Goal: Information Seeking & Learning: Learn about a topic

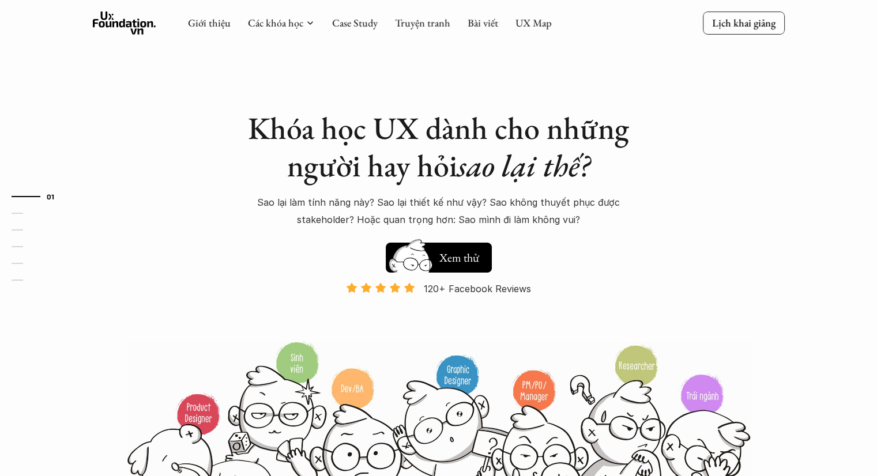
click at [122, 151] on div "Khóa học UX dành cho những người hay hỏi sao lại thế? Sao lại làm tính năng này…" at bounding box center [439, 263] width 692 height 527
click at [539, 29] on link "UX Map" at bounding box center [533, 22] width 36 height 13
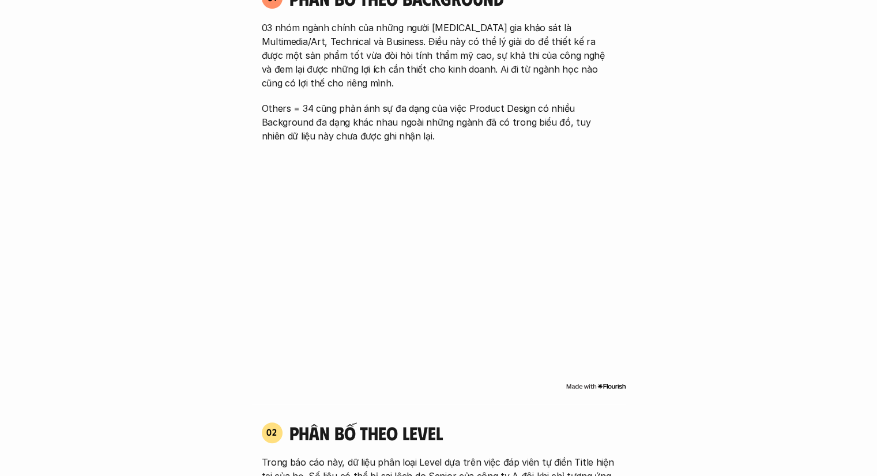
scroll to position [807, 0]
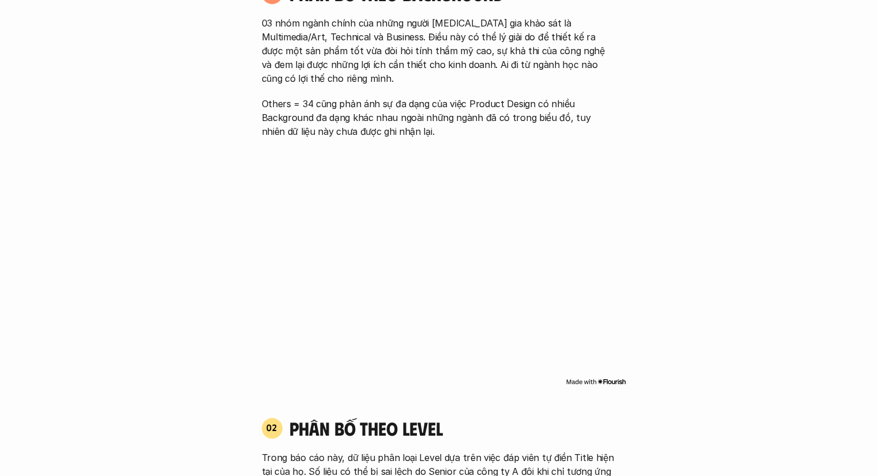
drag, startPoint x: 0, startPoint y: 273, endPoint x: 35, endPoint y: 300, distance: 44.3
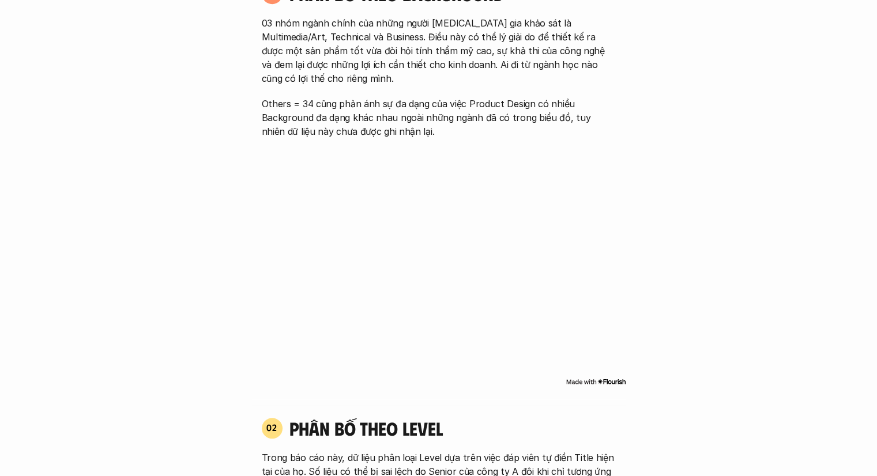
drag, startPoint x: 90, startPoint y: 299, endPoint x: 0, endPoint y: 284, distance: 91.2
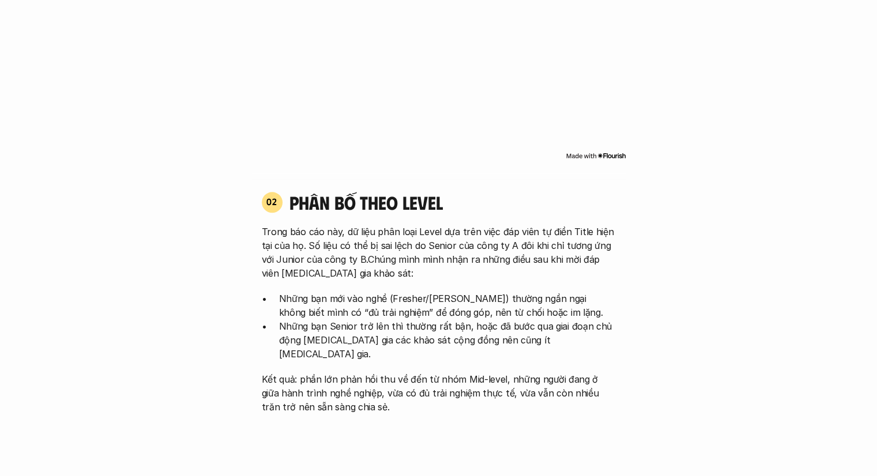
scroll to position [1153, 0]
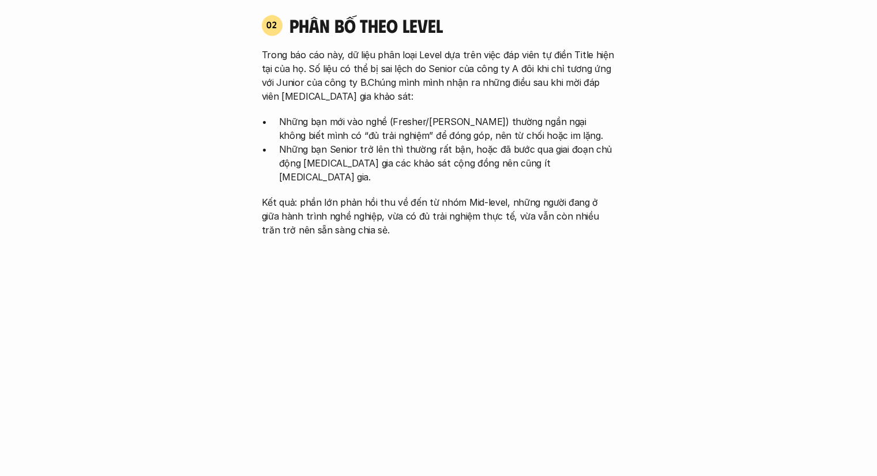
scroll to position [1210, 0]
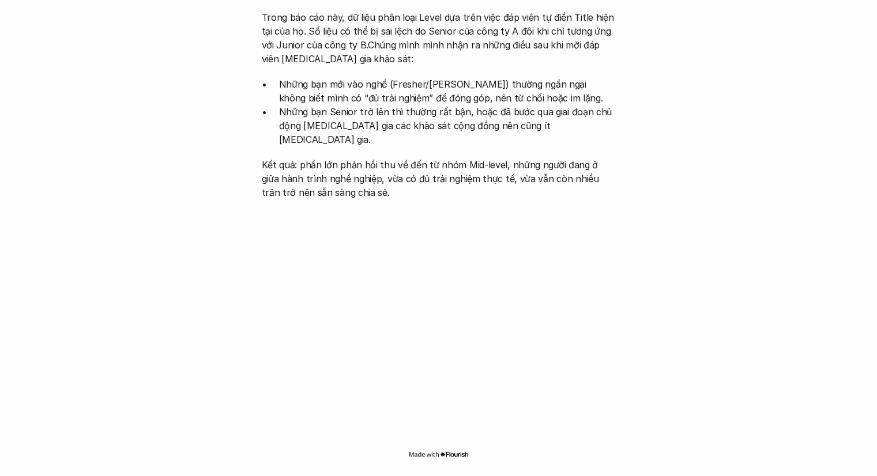
scroll to position [1268, 0]
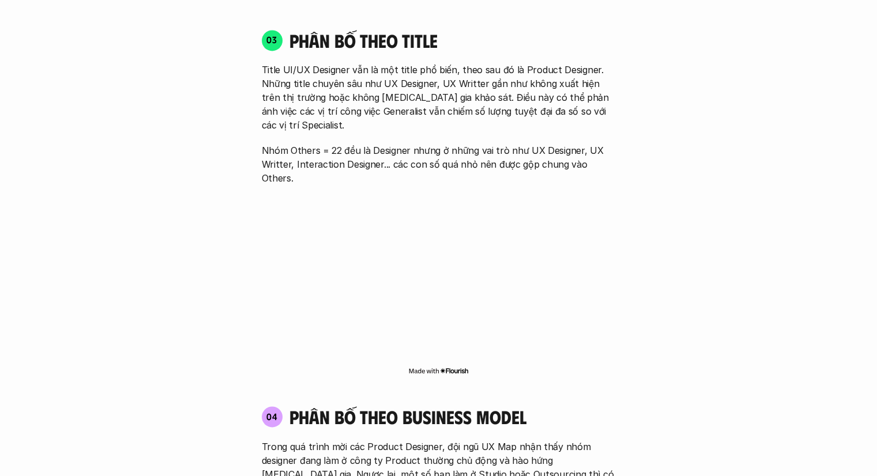
scroll to position [1729, 0]
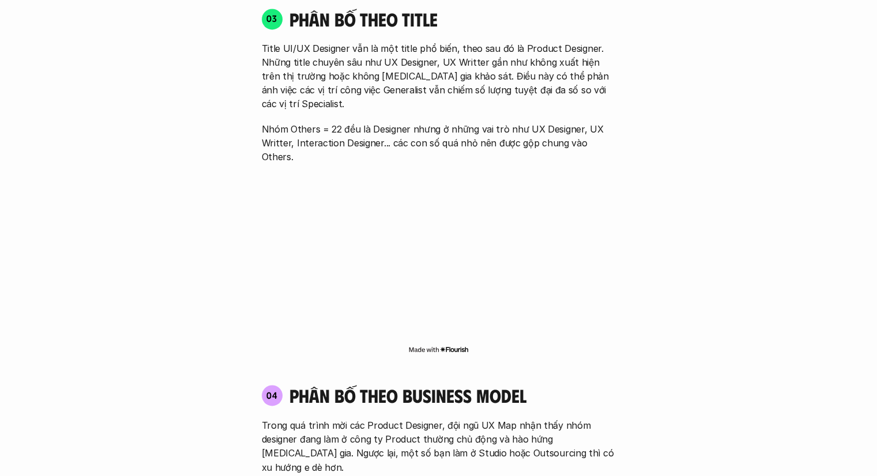
click at [18, 222] on div "Đối tượng khảo sát Product Designer là cách gọi chung để chỉ những người đang l…" at bounding box center [438, 84] width 877 height 2675
click at [0, 217] on div "Đối tượng khảo sát Product Designer là cách gọi chung để chỉ những người đang l…" at bounding box center [438, 84] width 877 height 2675
drag, startPoint x: 14, startPoint y: 145, endPoint x: 0, endPoint y: 149, distance: 14.4
click at [0, 147] on div "Đối tượng khảo sát Product Designer là cách gọi chung để chỉ những người đang l…" at bounding box center [438, 84] width 877 height 2675
drag, startPoint x: 0, startPoint y: 183, endPoint x: 0, endPoint y: 190, distance: 6.9
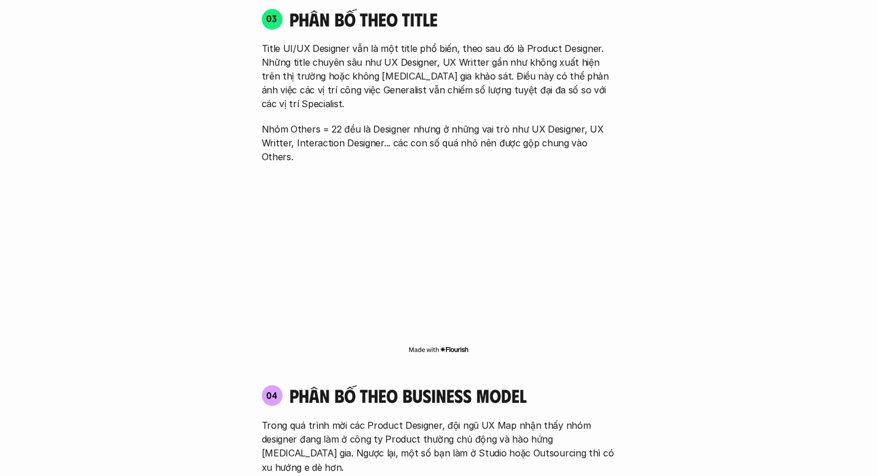
click at [0, 186] on div "Đối tượng khảo sát Product Designer là cách gọi chung để chỉ những người đang l…" at bounding box center [438, 84] width 877 height 2675
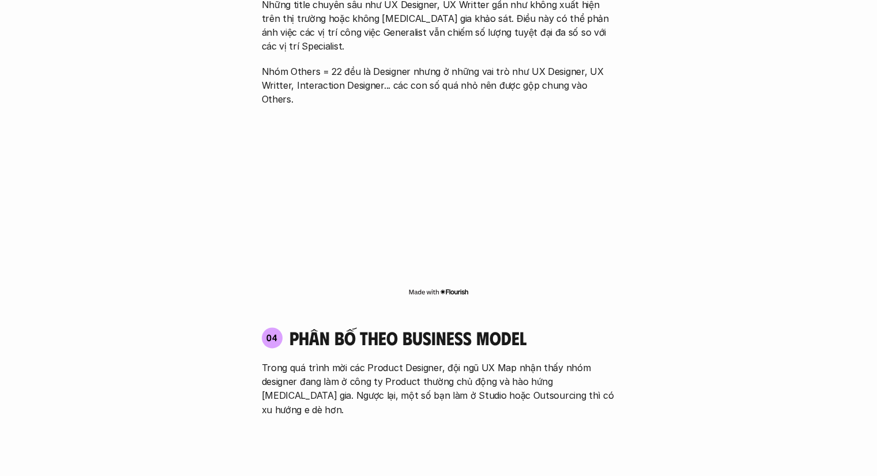
scroll to position [1672, 0]
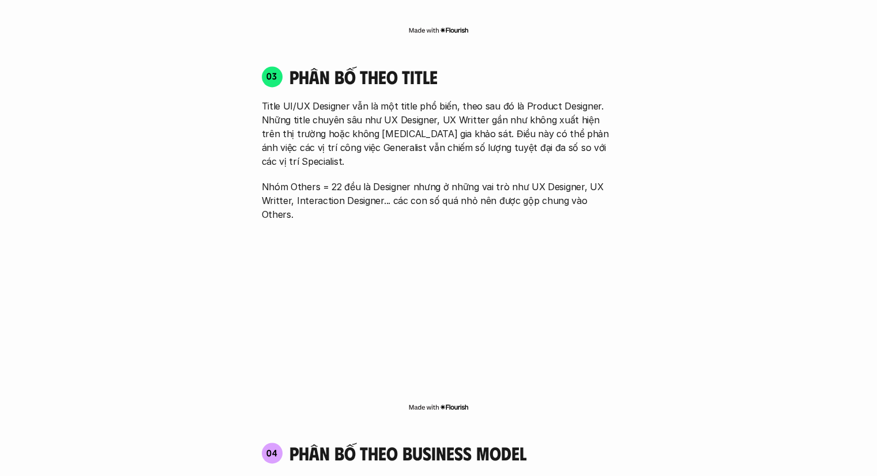
click at [0, 280] on div "Đối tượng khảo sát Product Designer là cách gọi chung để chỉ những người đang l…" at bounding box center [438, 142] width 877 height 2675
click at [0, 292] on div "Đối tượng khảo sát Product Designer là cách gọi chung để chỉ những người đang l…" at bounding box center [438, 142] width 877 height 2675
click at [0, 159] on div "Đối tượng khảo sát Product Designer là cách gọi chung để chỉ những người đang l…" at bounding box center [438, 142] width 877 height 2675
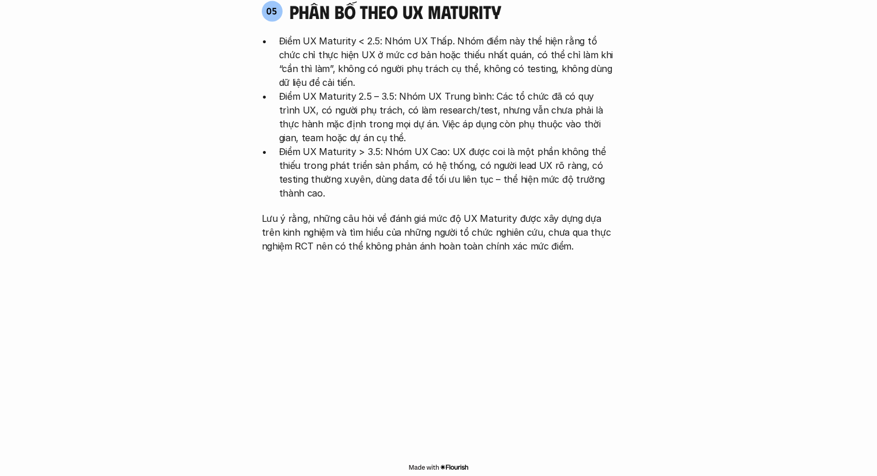
scroll to position [2421, 0]
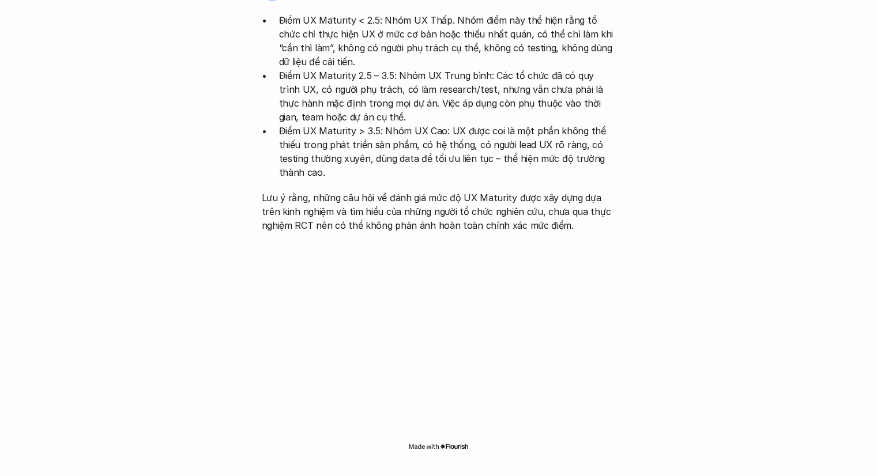
click at [571, 386] on div at bounding box center [438, 345] width 375 height 215
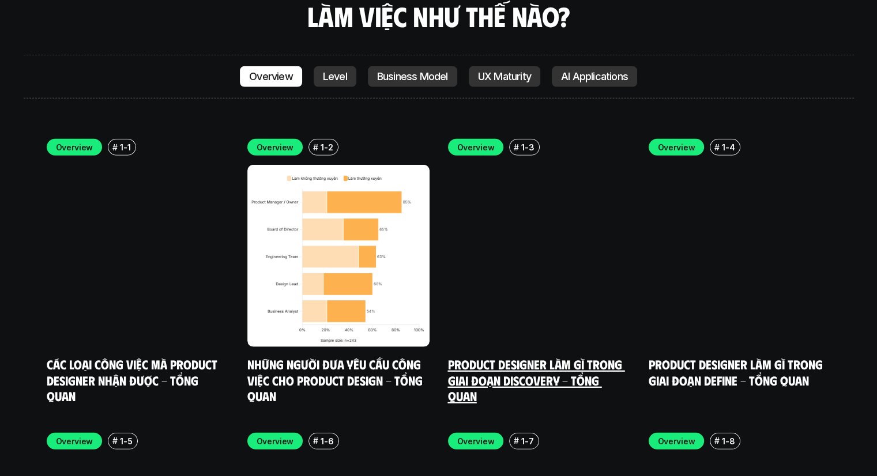
scroll to position [3401, 0]
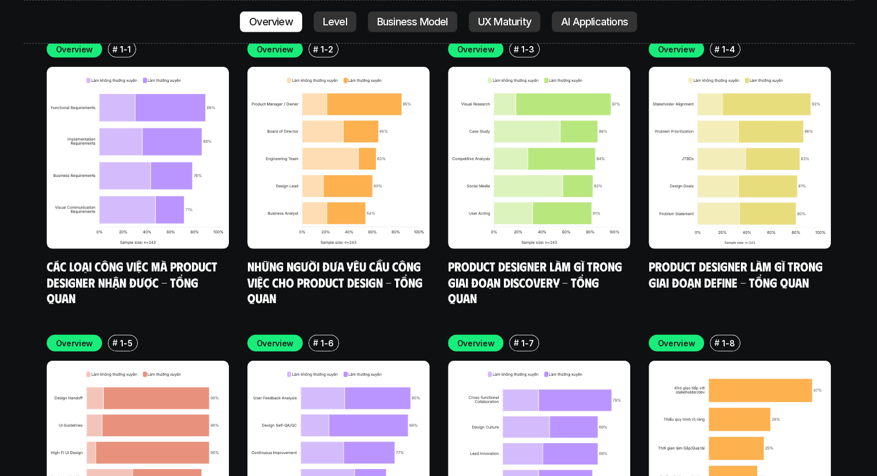
drag, startPoint x: 2, startPoint y: 237, endPoint x: 0, endPoint y: 229, distance: 8.4
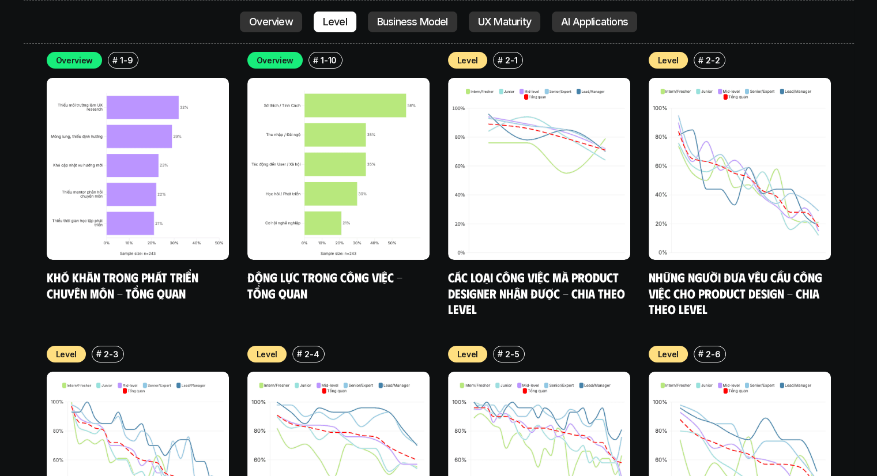
scroll to position [4208, 0]
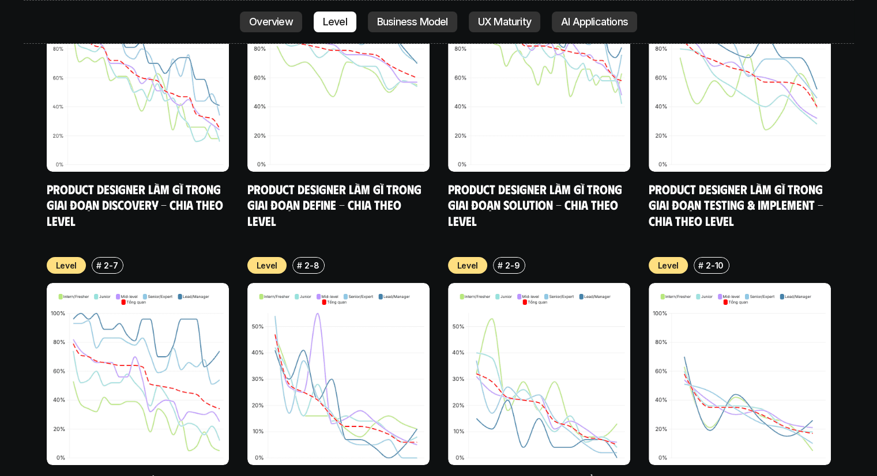
scroll to position [4496, 0]
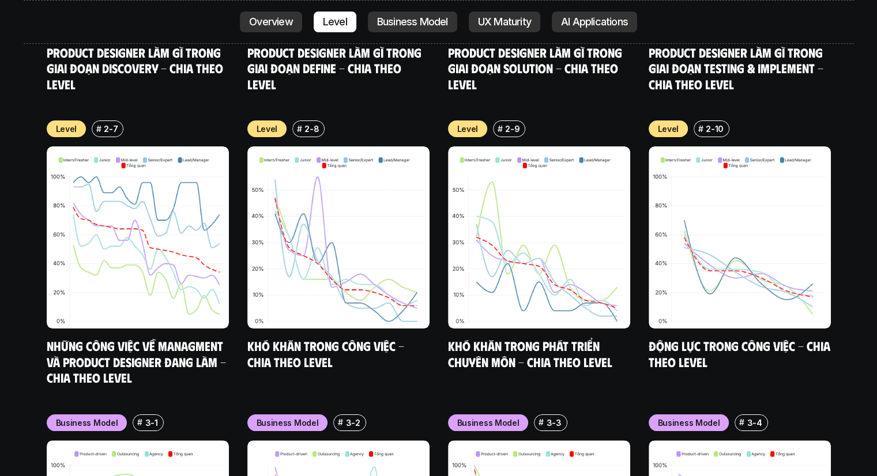
click at [0, 361] on div "nội dung báo cáo Designer ở các level, hoặc trong các môi trường khác nhau đang…" at bounding box center [438, 416] width 877 height 3522
click at [367, 210] on img at bounding box center [338, 237] width 182 height 182
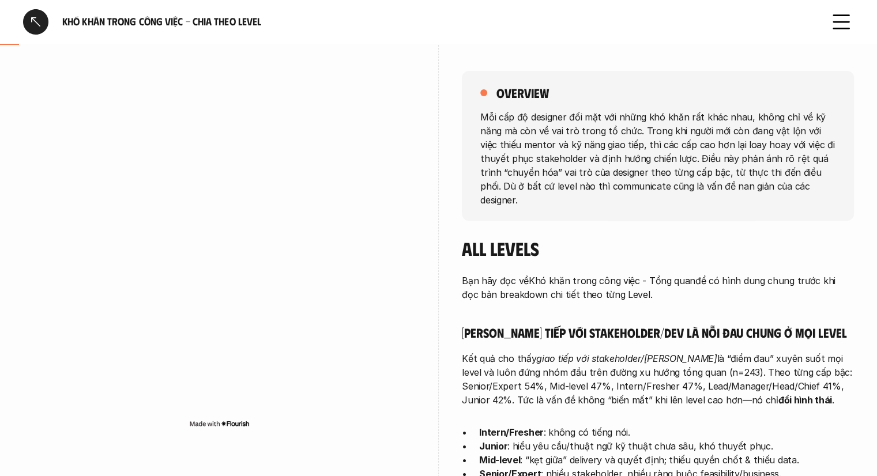
scroll to position [173, 0]
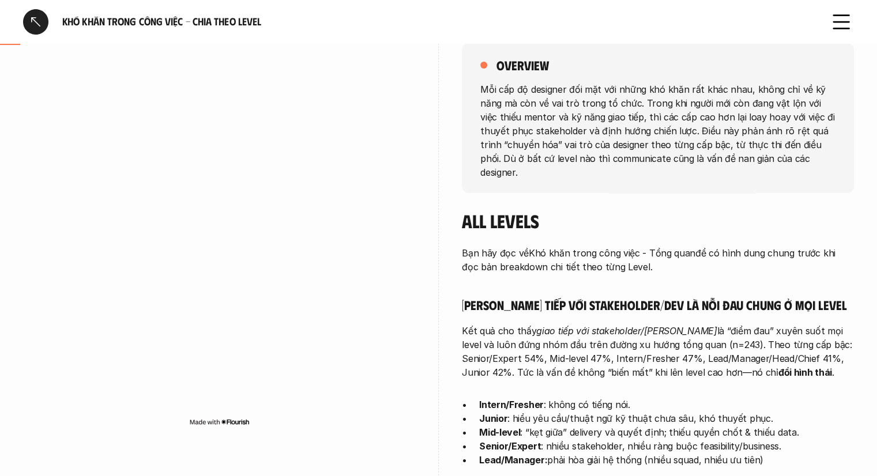
drag, startPoint x: 0, startPoint y: 286, endPoint x: 0, endPoint y: 332, distance: 46.1
click at [496, 40] on div "Khó khăn trong công việc - Chia theo Level" at bounding box center [438, 22] width 877 height 44
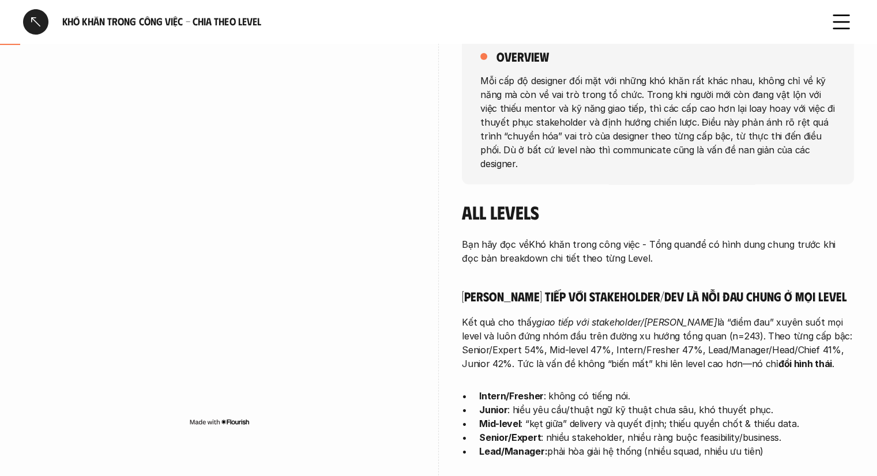
scroll to position [288, 0]
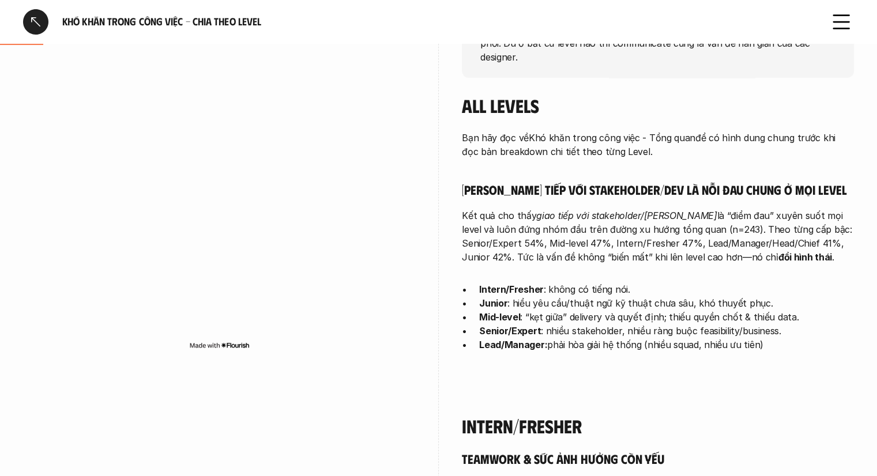
click at [498, 253] on div "Bạn hãy đọc về Khó khăn trong công việc - Tổng quan để có hình dung chung trước…" at bounding box center [658, 241] width 392 height 221
drag, startPoint x: 511, startPoint y: 256, endPoint x: 499, endPoint y: 255, distance: 12.2
click at [504, 256] on div "Bạn hãy đọc về Khó khăn trong công việc - Tổng quan để có hình dung chung trước…" at bounding box center [658, 241] width 392 height 221
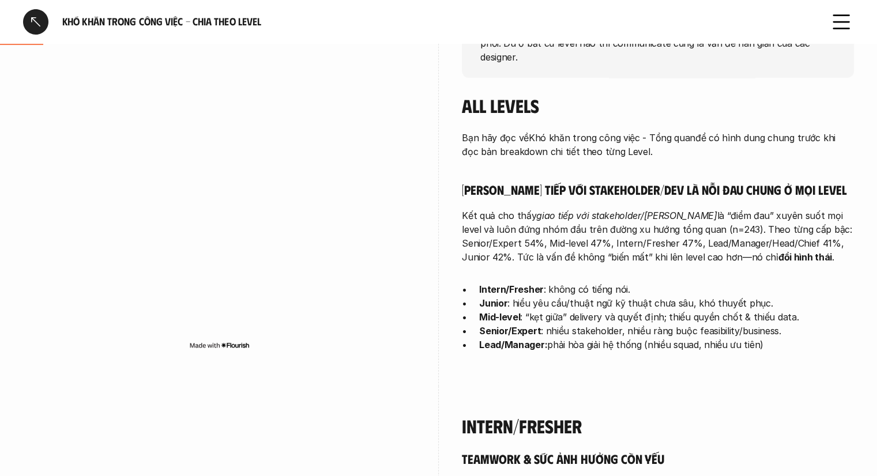
drag, startPoint x: 0, startPoint y: 222, endPoint x: 0, endPoint y: 213, distance: 8.6
drag, startPoint x: 0, startPoint y: 151, endPoint x: 1, endPoint y: 97, distance: 53.6
drag, startPoint x: 0, startPoint y: 92, endPoint x: 0, endPoint y: 62, distance: 30.0
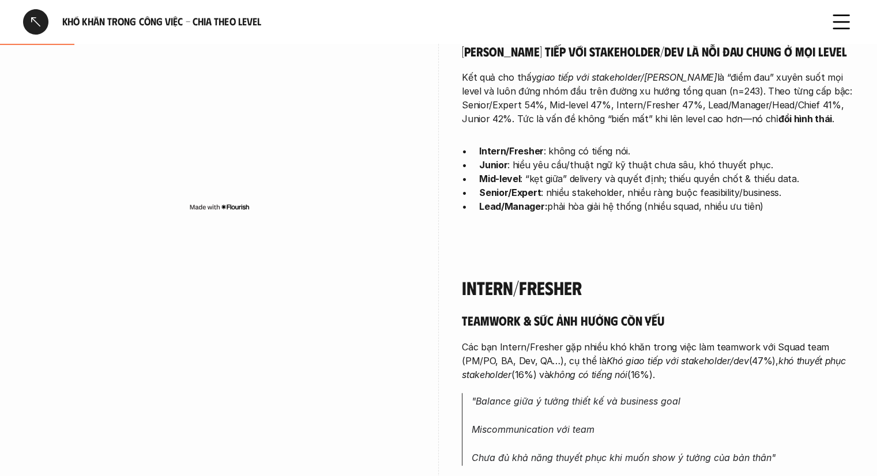
scroll to position [484, 0]
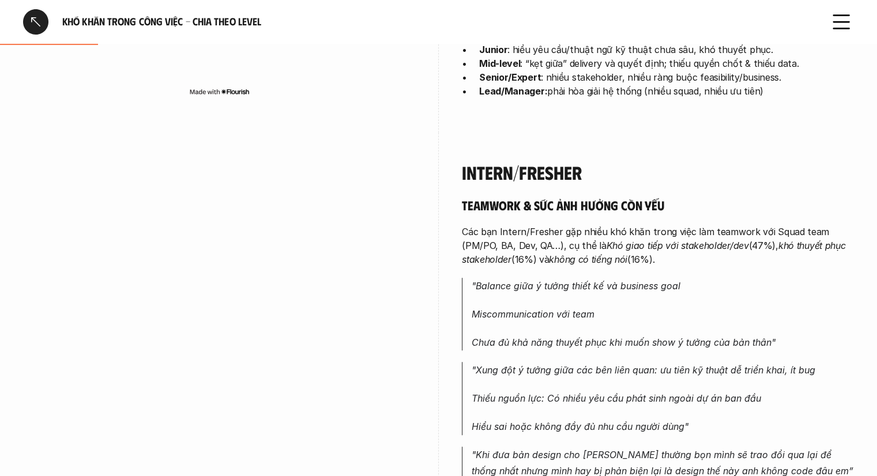
scroll to position [599, 0]
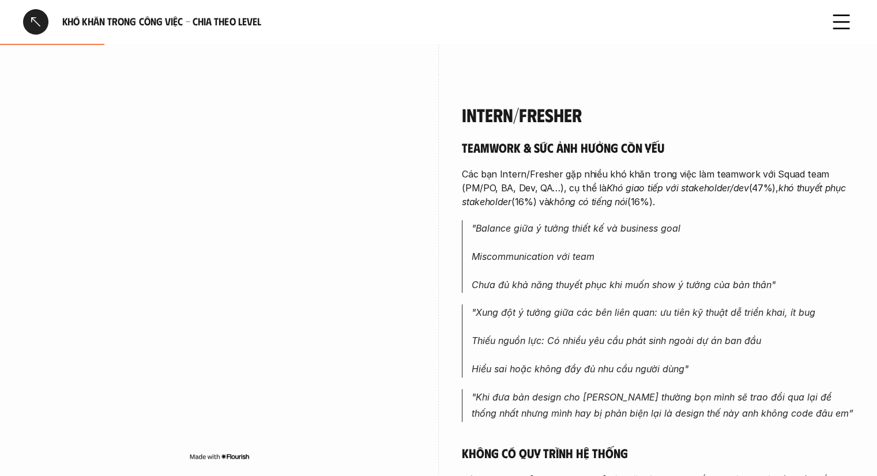
click at [446, 334] on div "Intern/Fresher Teamwork & sức ảnh hưởng còn yếu Các bạn Intern/Fresher gặp nhiề…" at bounding box center [438, 427] width 831 height 705
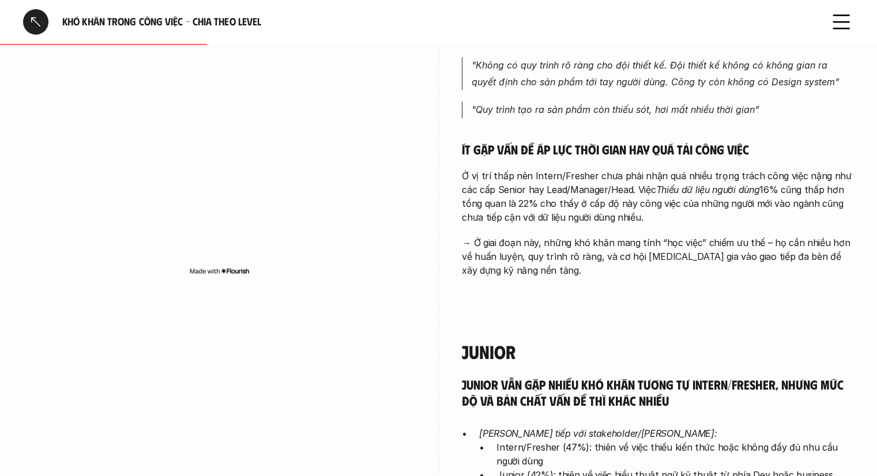
scroll to position [1118, 0]
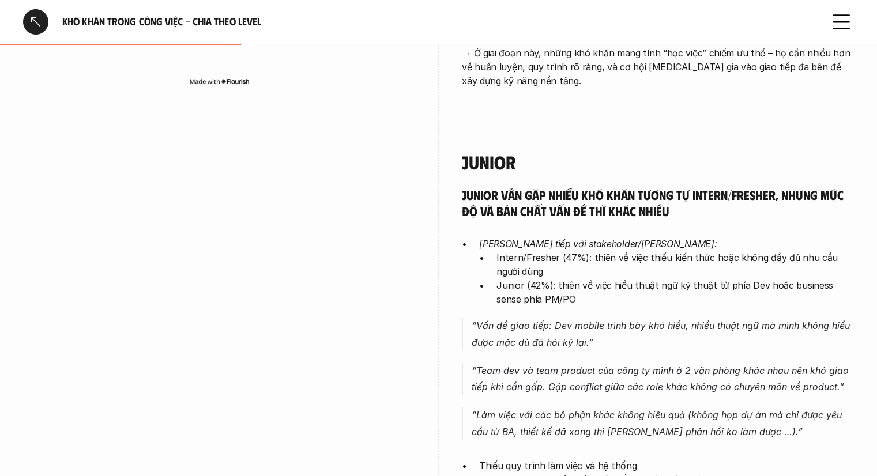
scroll to position [1291, 0]
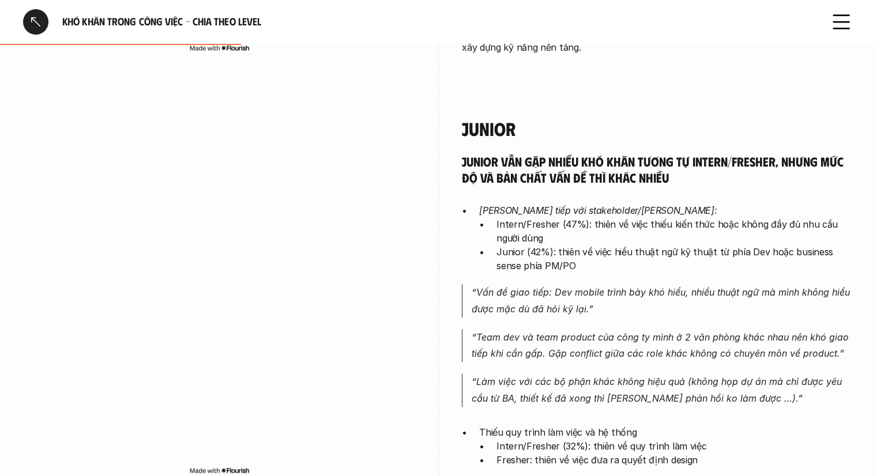
click at [447, 312] on div "[PERSON_NAME] vẫn gặp nhiều khó khăn tương tự Intern/Fresher, nhưng mức độ và b…" at bounding box center [438, 428] width 831 height 678
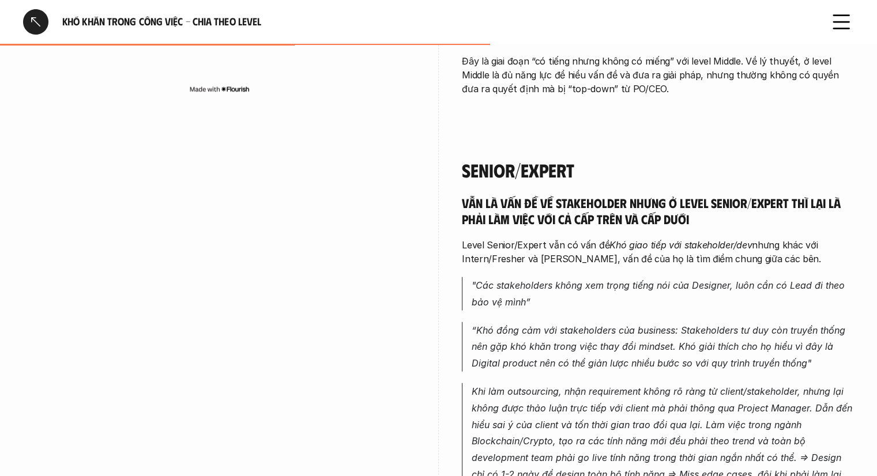
scroll to position [2554, 0]
drag, startPoint x: 497, startPoint y: 270, endPoint x: 552, endPoint y: 268, distance: 54.2
click at [552, 277] on p ""Các stakeholders không xem trọng tiếng nói của Designer, luôn cần có Lead đi t…" at bounding box center [662, 293] width 382 height 33
copy p "stakeholders"
